Goal: Information Seeking & Learning: Check status

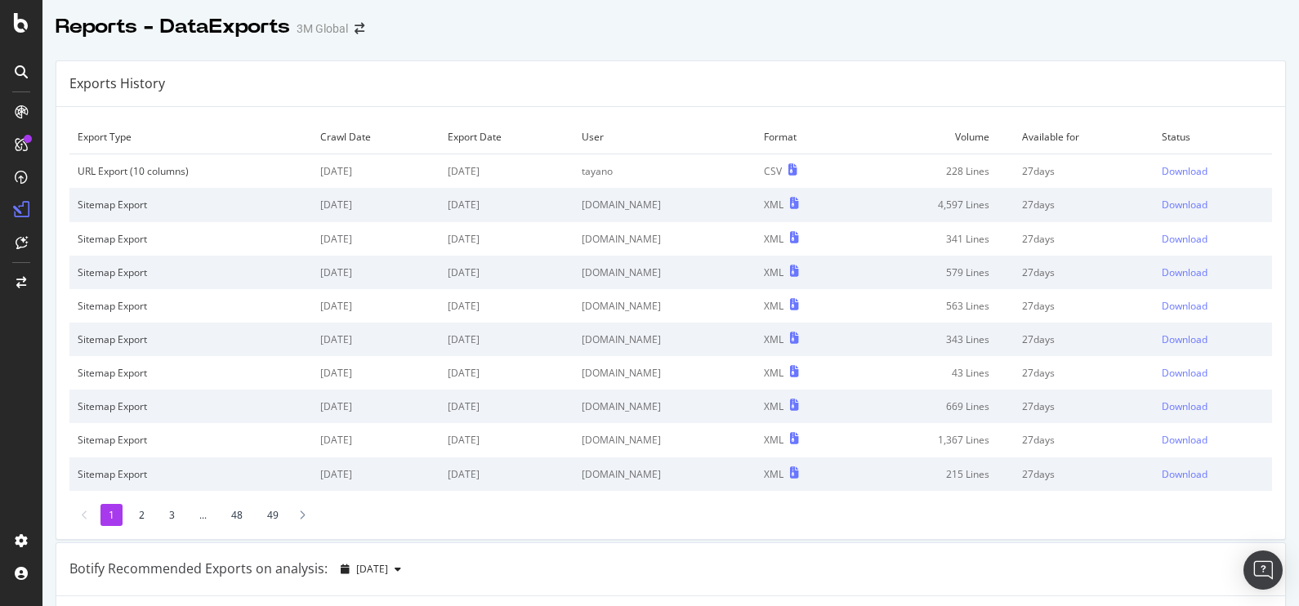
scroll to position [17, 0]
